Goal: Task Accomplishment & Management: Complete application form

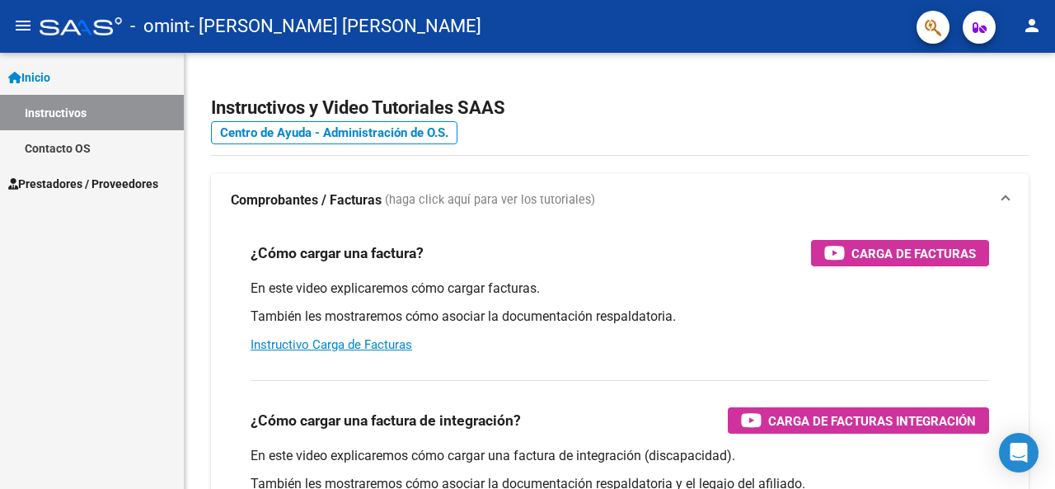
click at [133, 185] on span "Prestadores / Proveedores" at bounding box center [83, 184] width 150 height 18
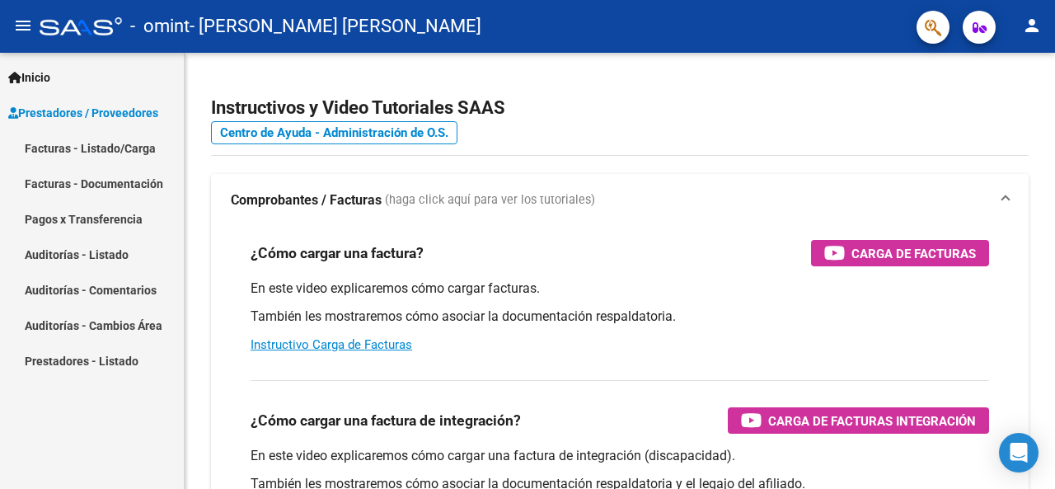
click at [108, 146] on link "Facturas - Listado/Carga" at bounding box center [92, 147] width 184 height 35
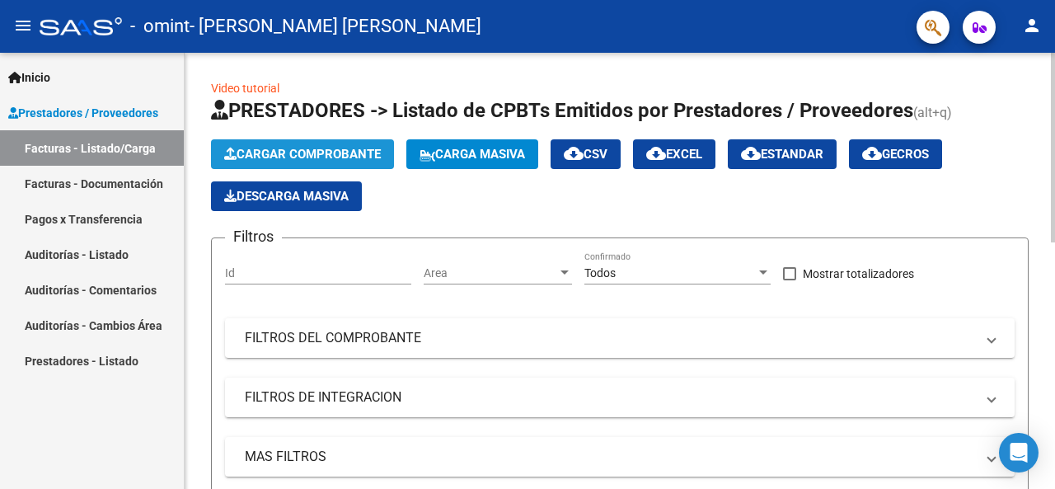
click at [377, 154] on span "Cargar Comprobante" at bounding box center [302, 154] width 157 height 15
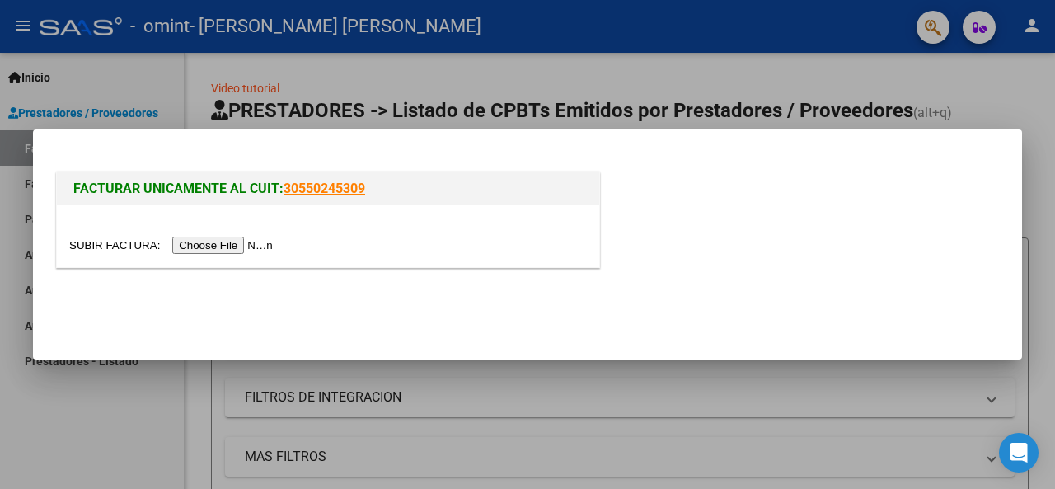
click at [250, 241] on input "file" at bounding box center [173, 244] width 208 height 17
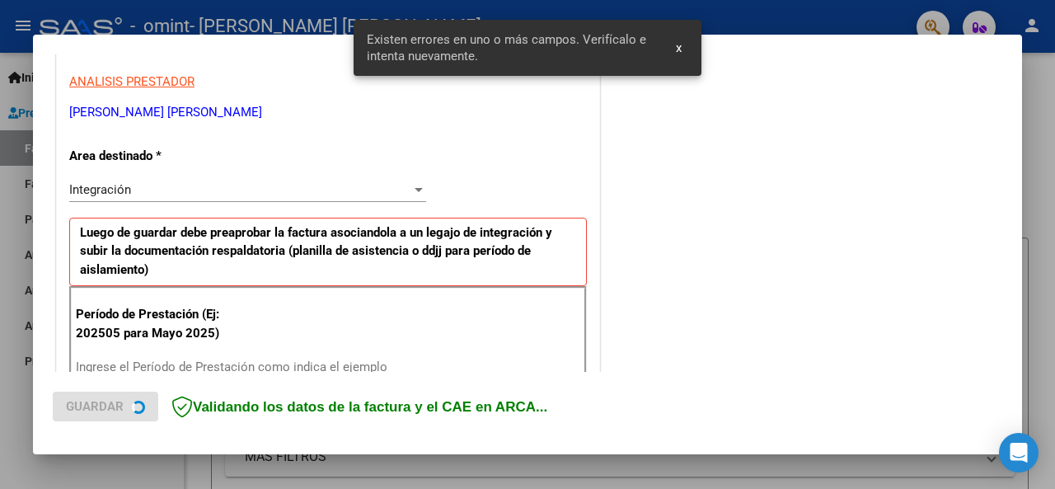
scroll to position [400, 0]
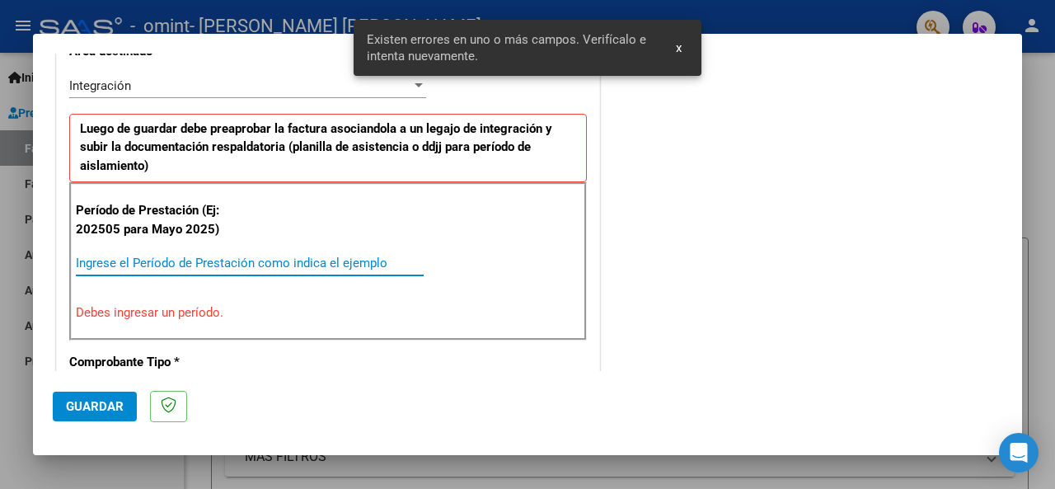
click at [173, 260] on input "Ingrese el Período de Prestación como indica el ejemplo" at bounding box center [250, 262] width 348 height 15
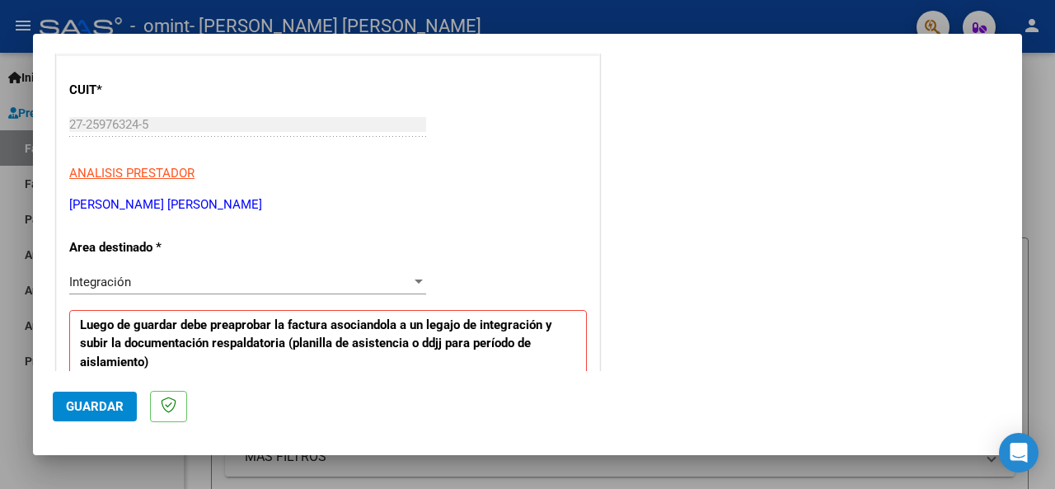
scroll to position [317, 0]
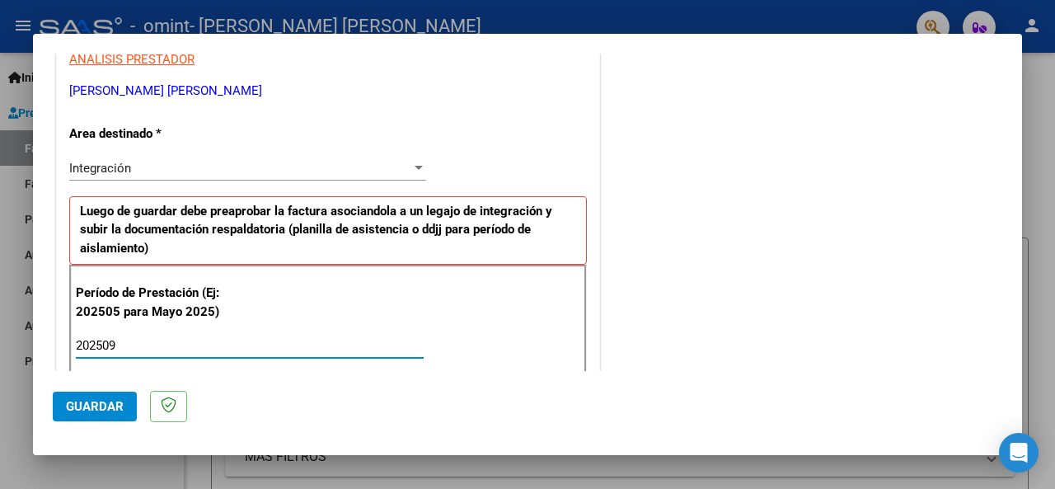
type input "202509"
click at [156, 169] on div "Integración" at bounding box center [240, 168] width 342 height 15
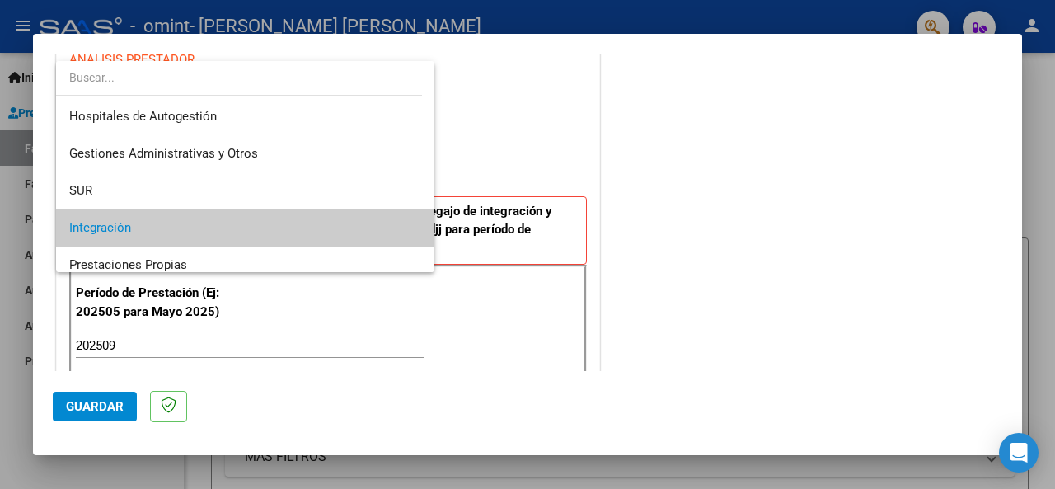
scroll to position [61, 0]
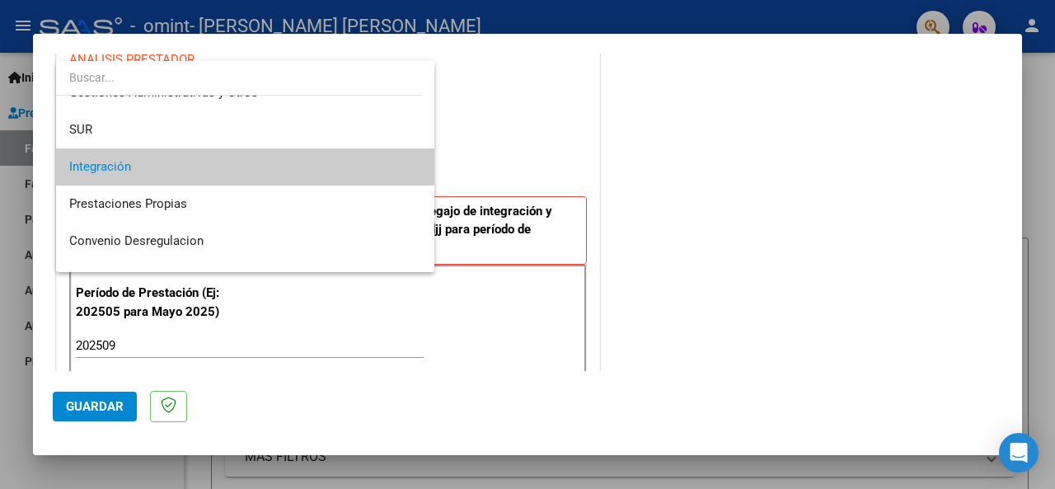
click at [191, 166] on span "Integración" at bounding box center [245, 166] width 353 height 37
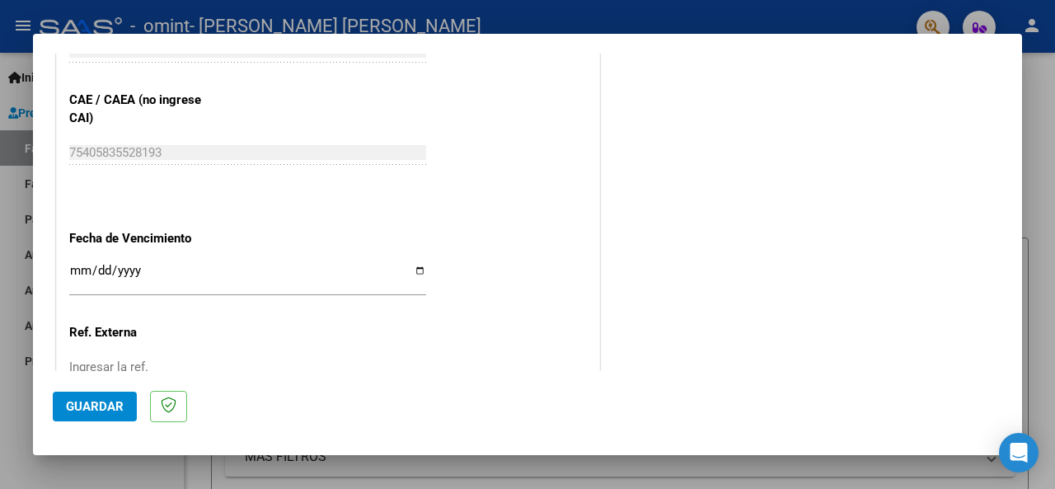
scroll to position [1071, 0]
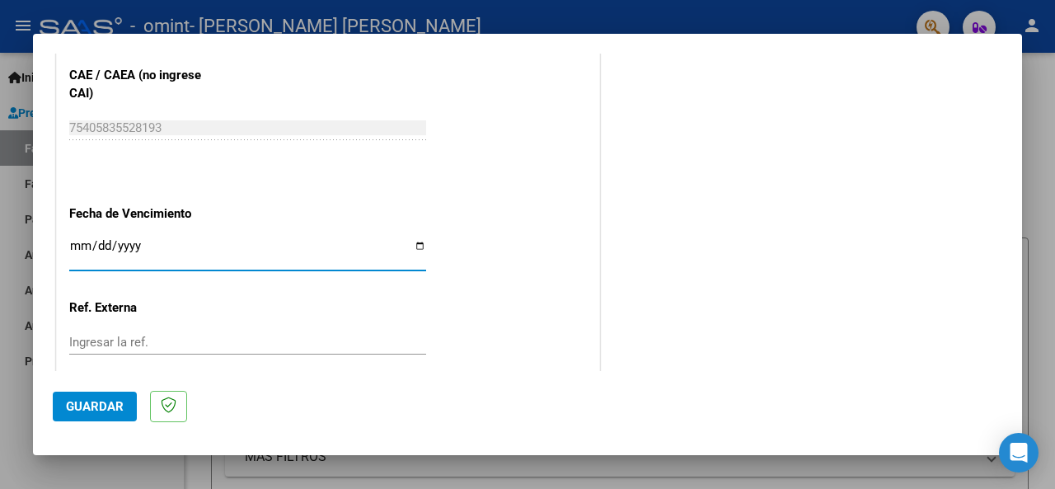
click at [132, 246] on input "Ingresar la fecha" at bounding box center [247, 252] width 357 height 26
click at [414, 244] on input "Ingresar la fecha" at bounding box center [247, 252] width 357 height 26
type input "[DATE]"
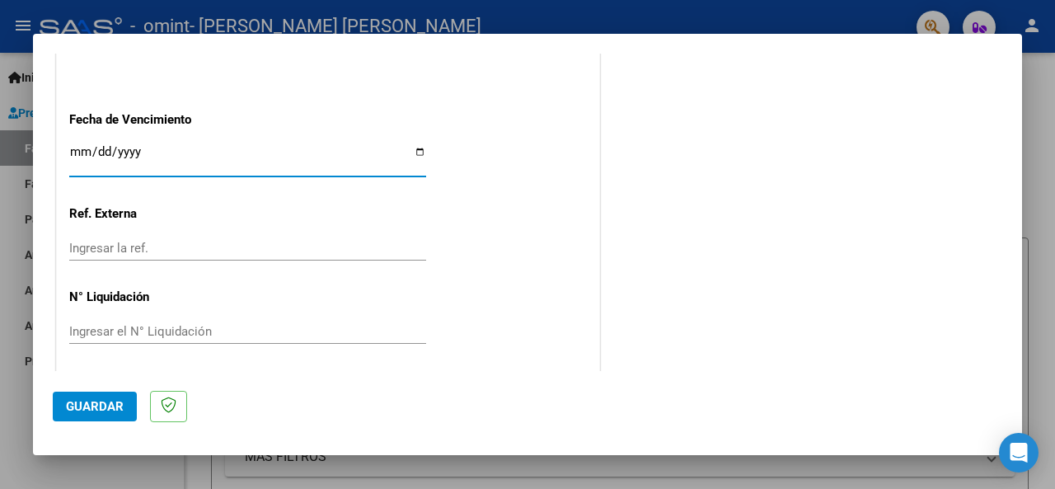
scroll to position [1165, 0]
click at [105, 410] on span "Guardar" at bounding box center [95, 406] width 58 height 15
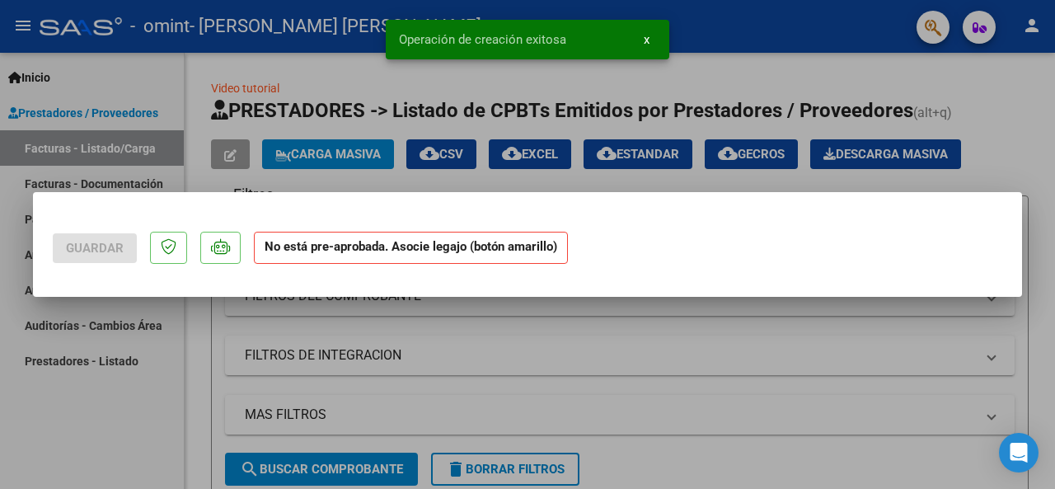
scroll to position [0, 0]
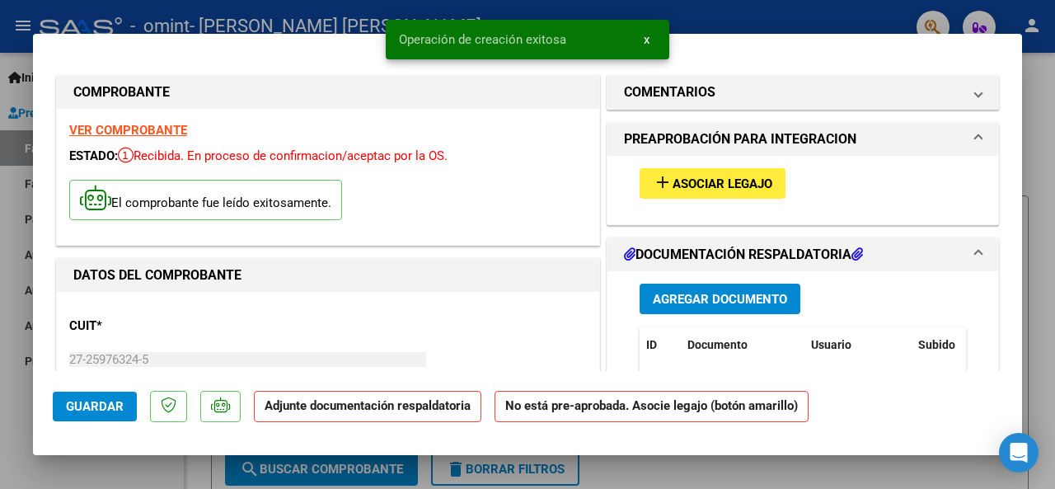
click at [750, 180] on span "Asociar Legajo" at bounding box center [722, 183] width 100 height 15
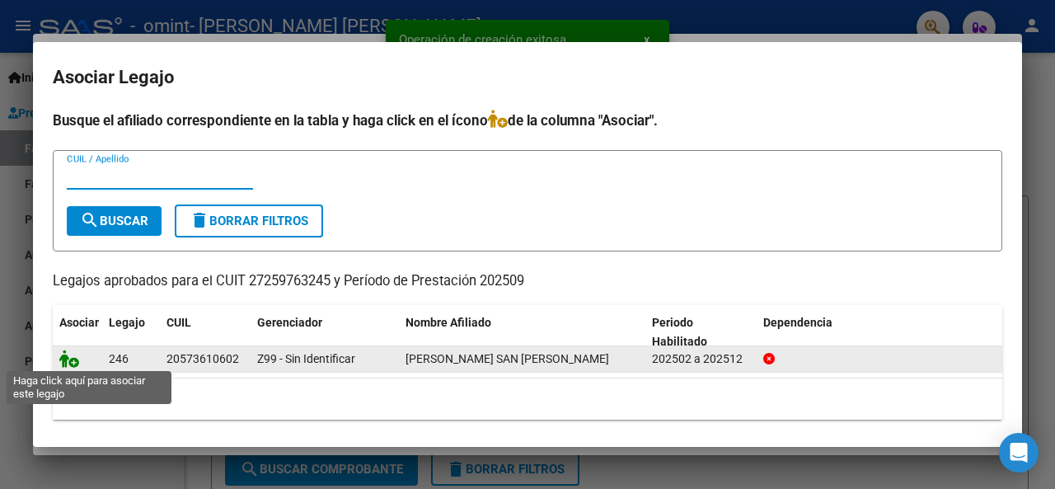
click at [74, 358] on icon at bounding box center [69, 358] width 20 height 18
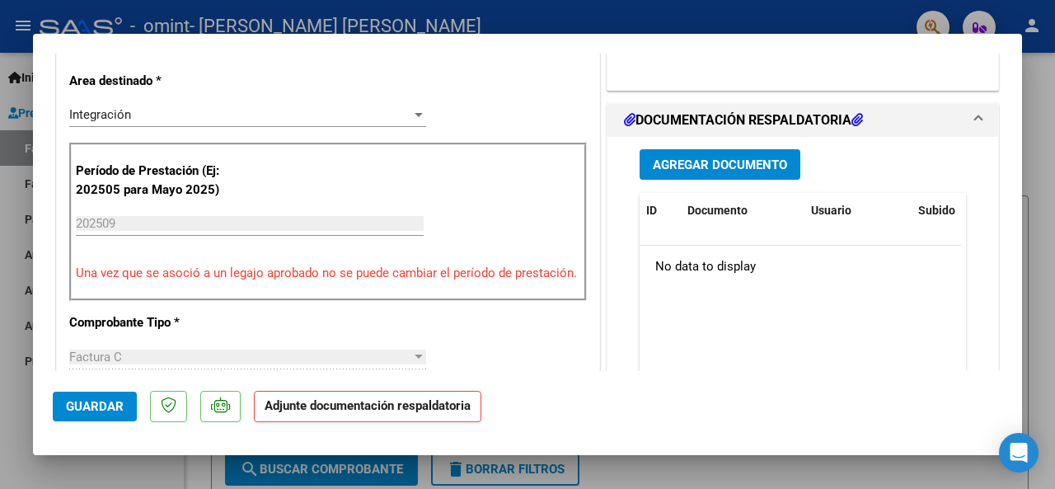
scroll to position [412, 0]
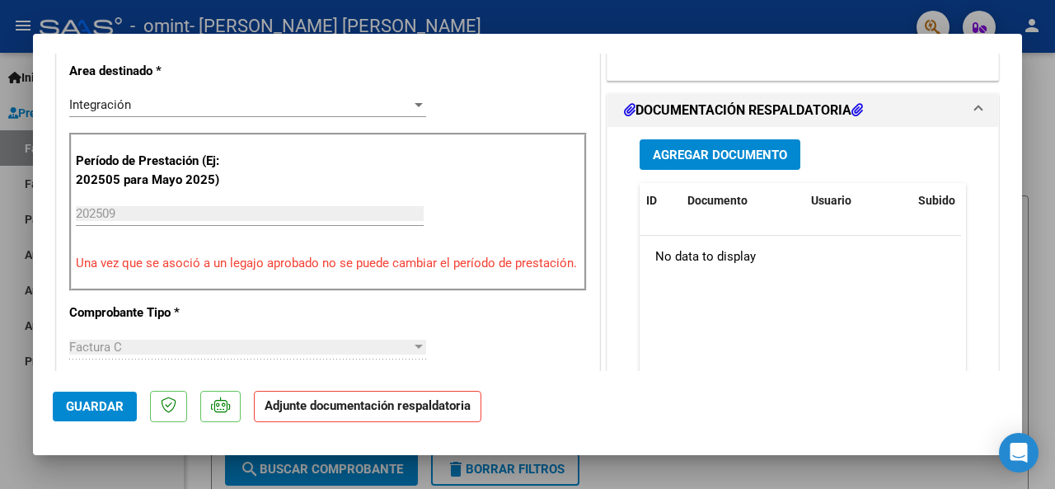
click at [695, 147] on span "Agregar Documento" at bounding box center [720, 154] width 134 height 15
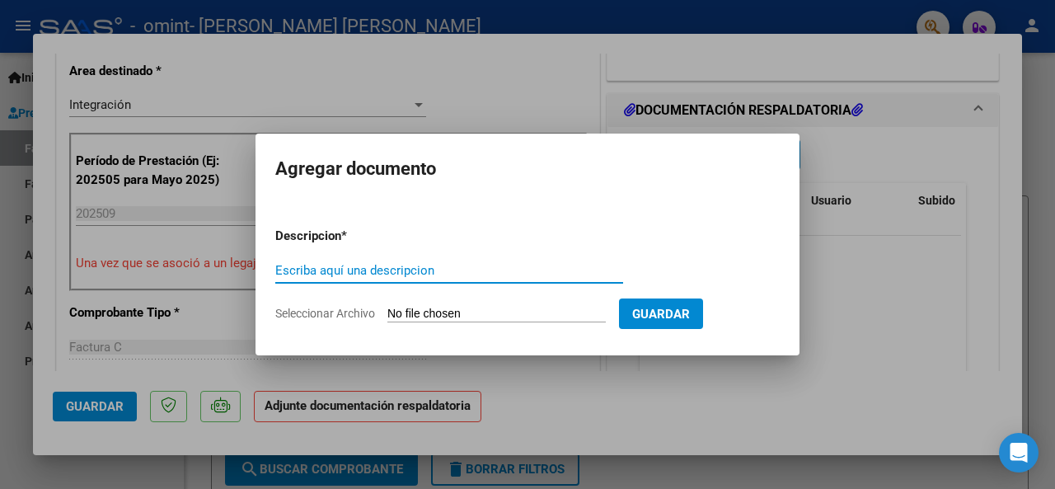
click at [343, 276] on input "Escriba aquí una descripcion" at bounding box center [449, 270] width 348 height 15
type input "ASSITENCIA"
click at [433, 311] on input "Seleccionar Archivo" at bounding box center [496, 315] width 218 height 16
type input "C:\fakepath\ASISTENCIA.pdf"
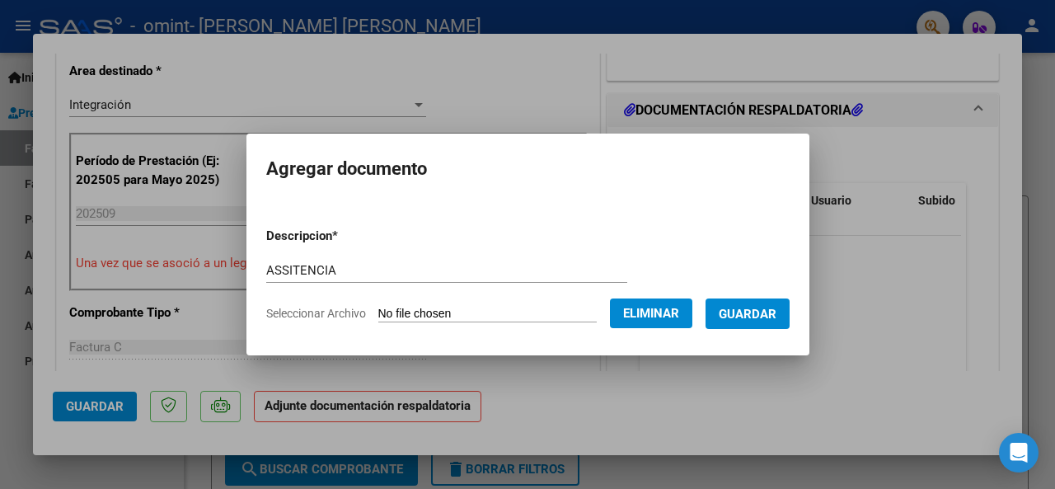
click at [756, 311] on span "Guardar" at bounding box center [748, 314] width 58 height 15
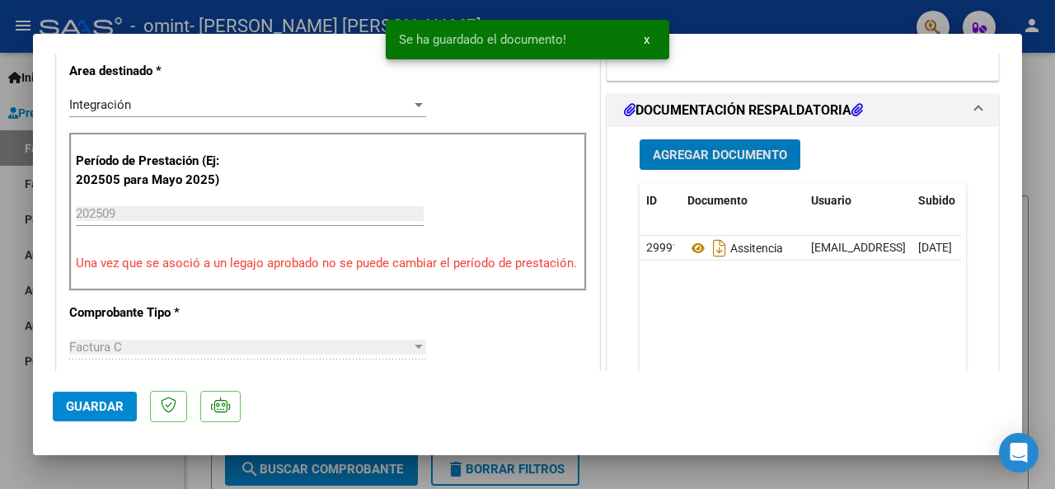
click at [110, 412] on span "Guardar" at bounding box center [95, 406] width 58 height 15
click at [68, 480] on div at bounding box center [527, 244] width 1055 height 489
type input "$ 0,00"
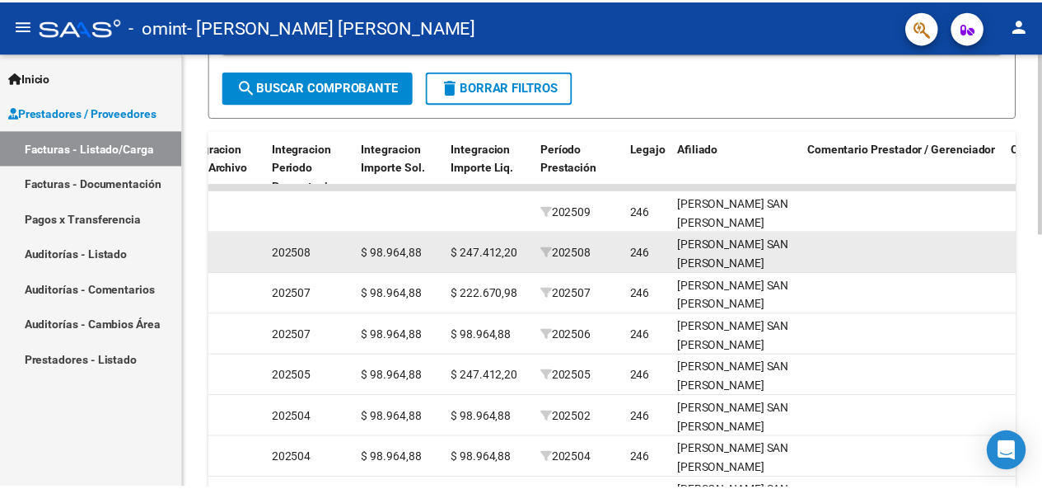
scroll to position [361, 0]
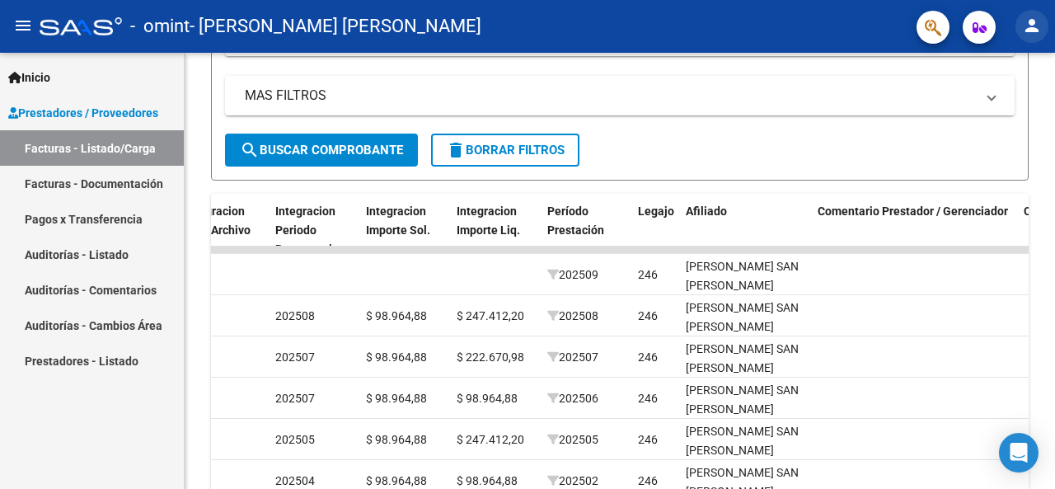
click at [1030, 26] on mat-icon "person" at bounding box center [1032, 26] width 20 height 20
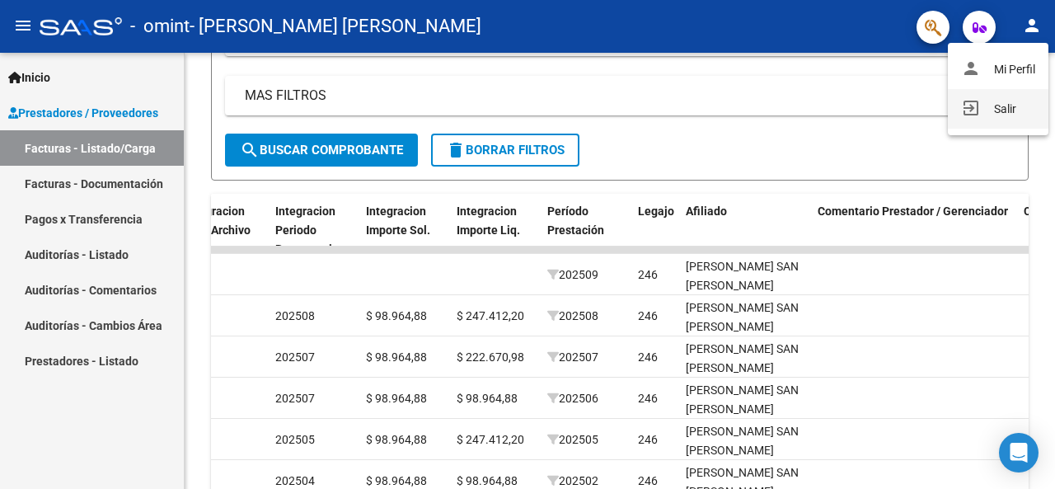
click at [981, 107] on button "exit_to_app Salir" at bounding box center [998, 109] width 101 height 40
